Goal: Transaction & Acquisition: Purchase product/service

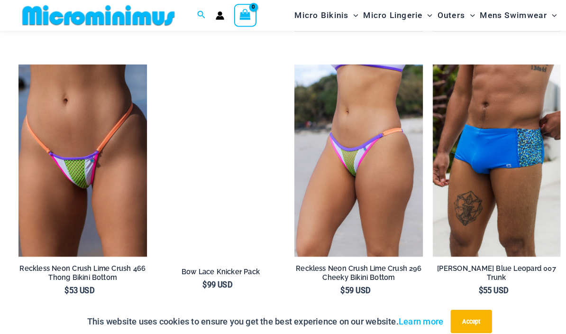
scroll to position [1601, 0]
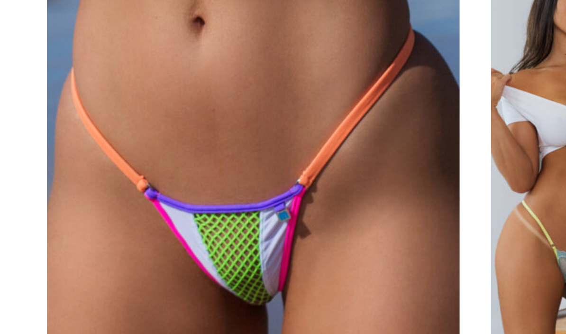
click at [19, 49] on img at bounding box center [19, 49] width 0 height 0
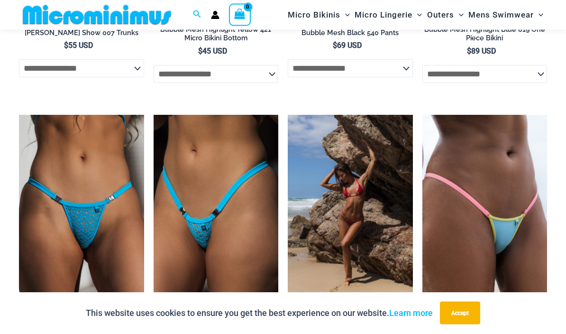
scroll to position [1637, 0]
click at [19, 115] on img at bounding box center [19, 115] width 0 height 0
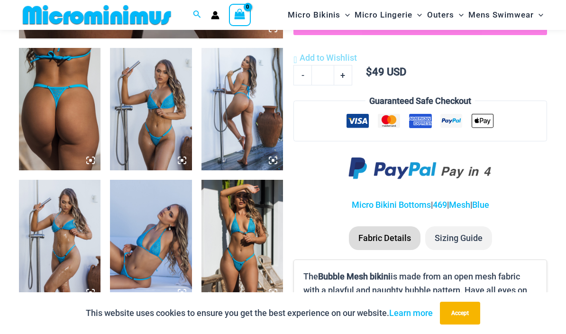
scroll to position [422, 0]
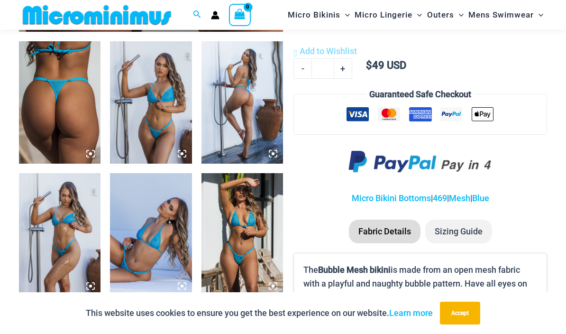
click at [70, 127] on img at bounding box center [59, 102] width 81 height 122
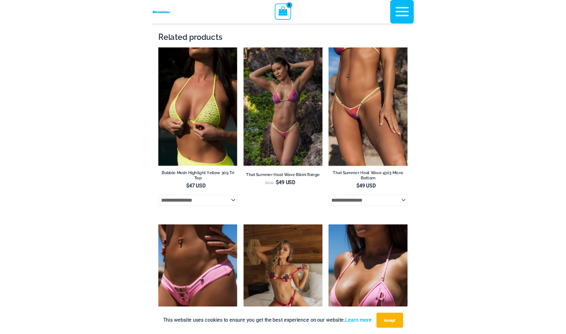
scroll to position [1339, 0]
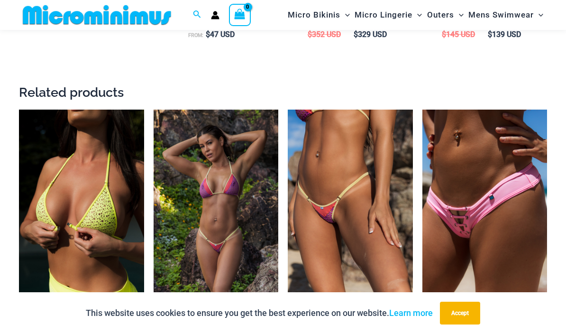
click at [154, 109] on img at bounding box center [154, 109] width 0 height 0
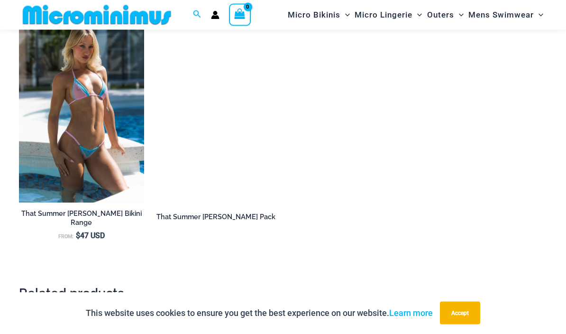
scroll to position [1267, 0]
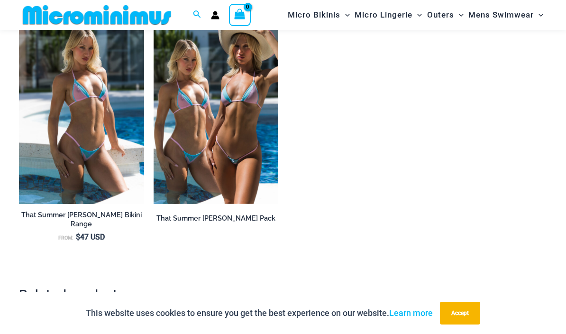
click at [154, 16] on img at bounding box center [154, 16] width 0 height 0
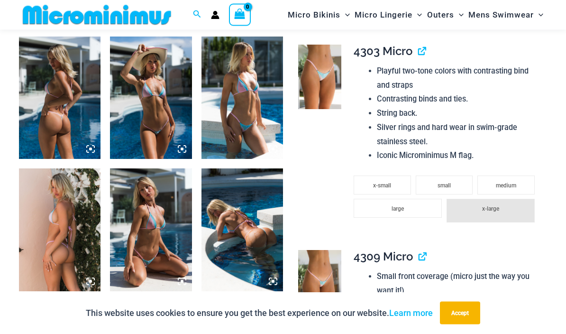
scroll to position [436, 0]
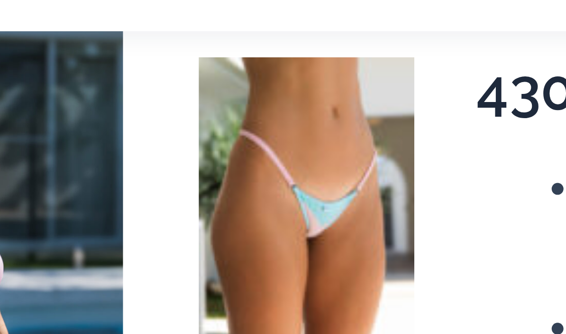
click at [344, 30] on td "**********" at bounding box center [445, 129] width 203 height 205
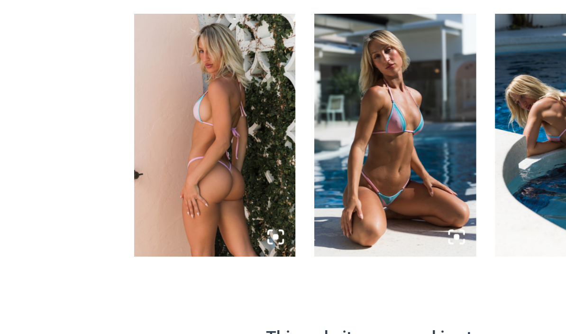
scroll to position [478, 0]
